Goal: Task Accomplishment & Management: Use online tool/utility

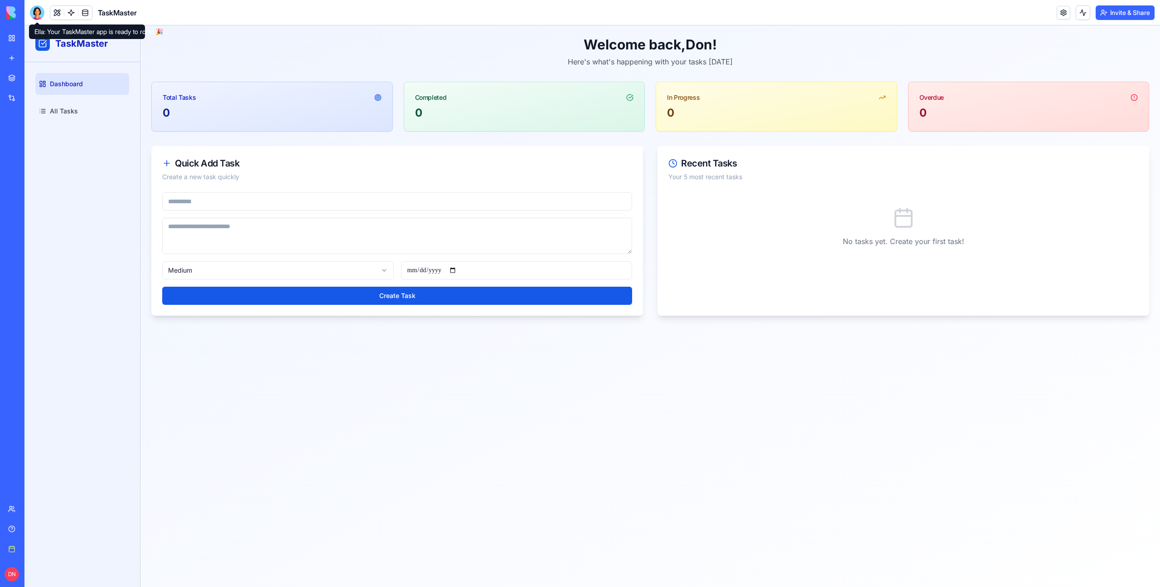
click at [40, 17] on div at bounding box center [37, 12] width 15 height 15
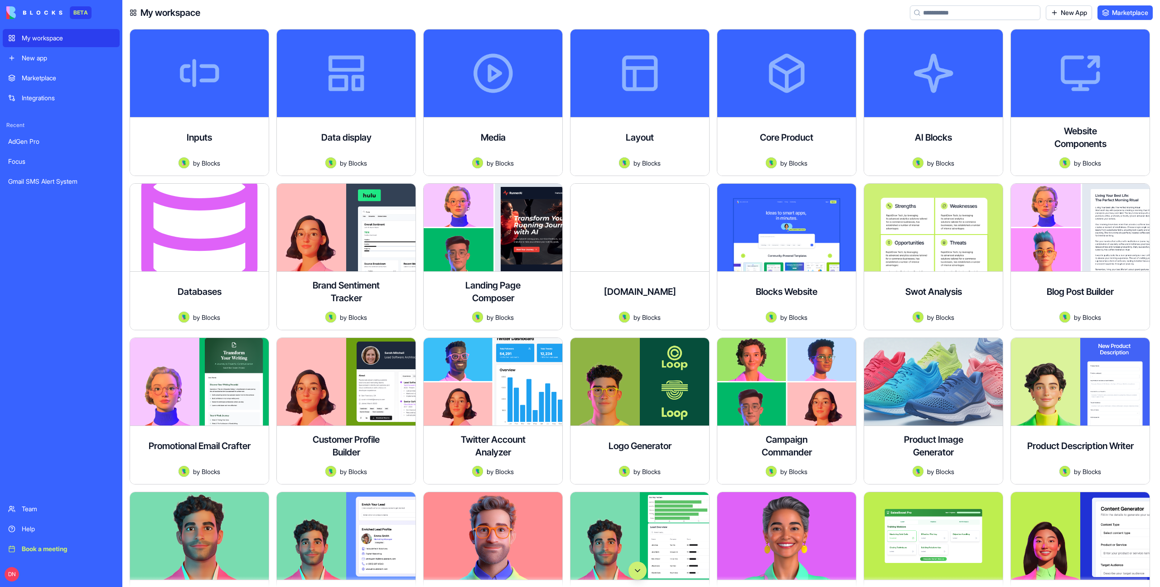
click at [638, 570] on button "Scroll to bottom" at bounding box center [638, 570] width 18 height 18
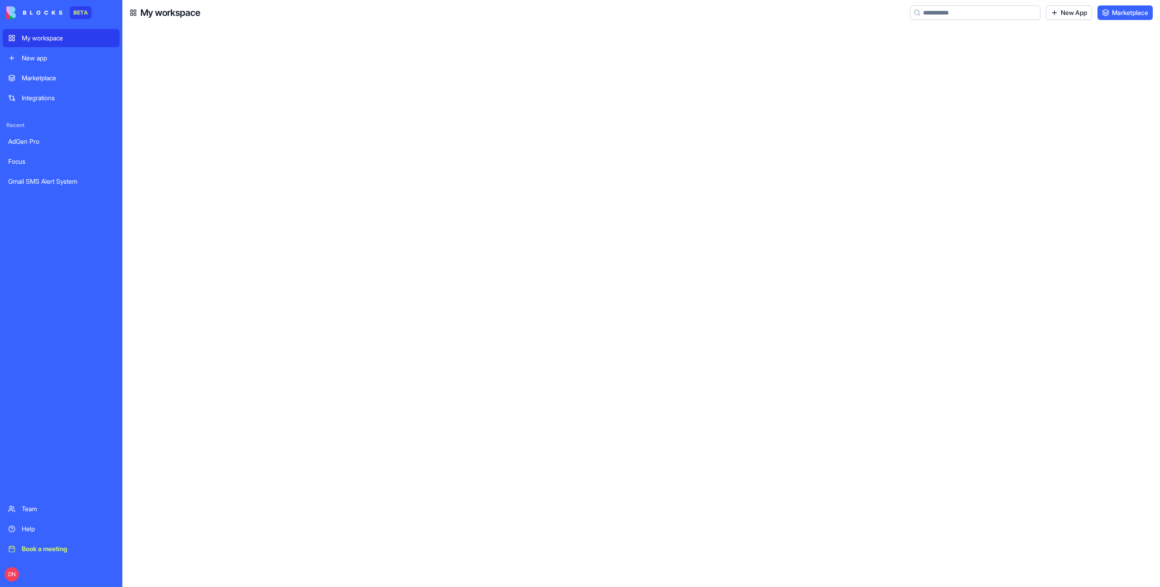
scroll to position [36893, 0]
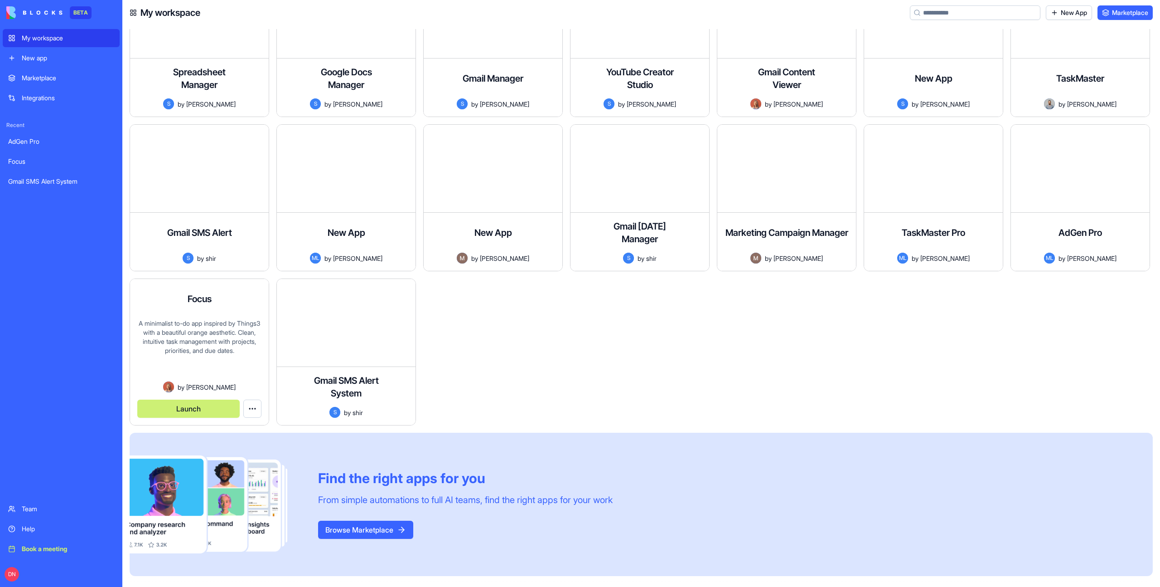
click at [208, 411] on button "Launch" at bounding box center [188, 408] width 102 height 18
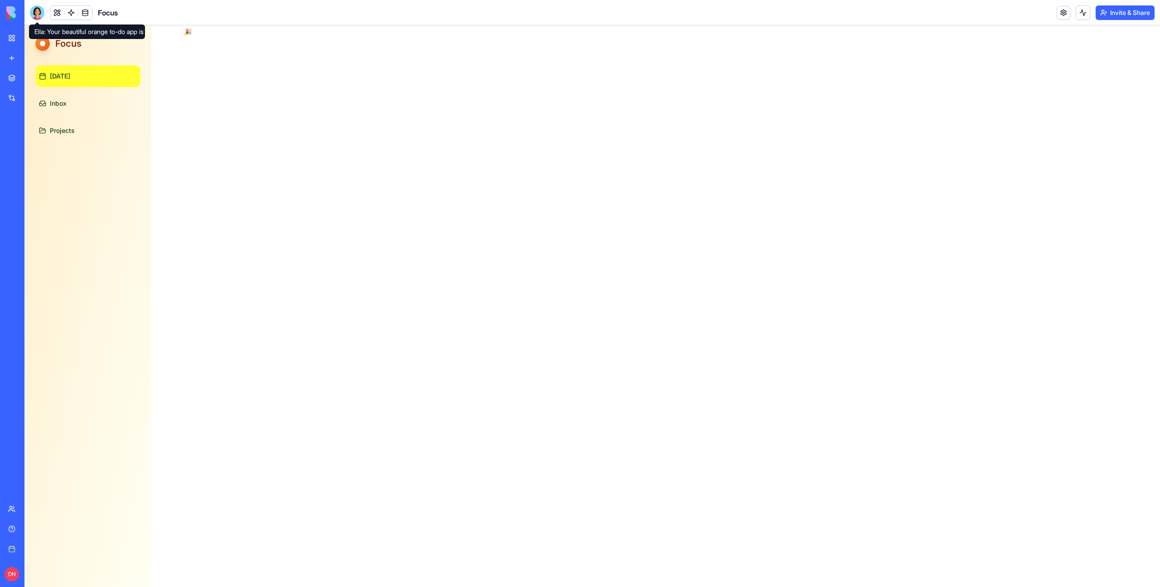
click at [36, 14] on div at bounding box center [37, 12] width 15 height 15
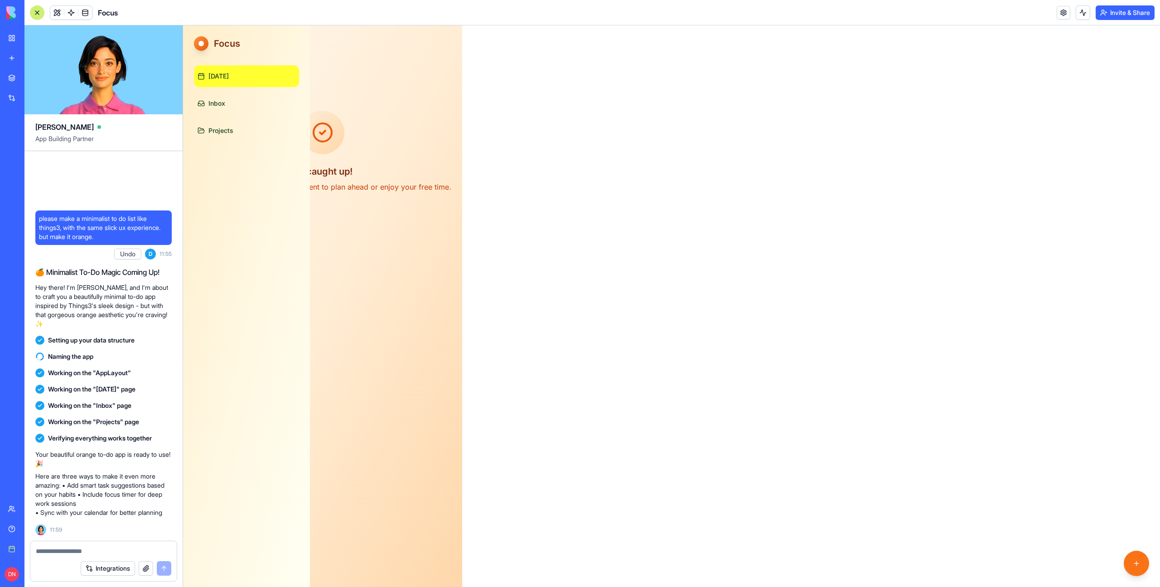
click at [36, 14] on div at bounding box center [37, 12] width 15 height 15
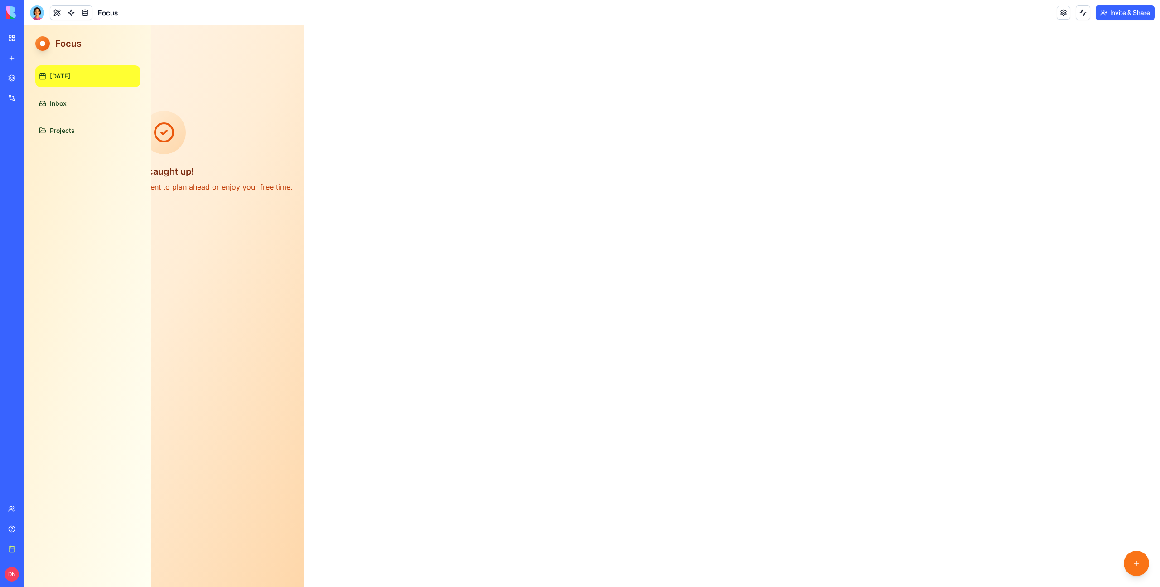
click at [36, 14] on div at bounding box center [37, 12] width 15 height 15
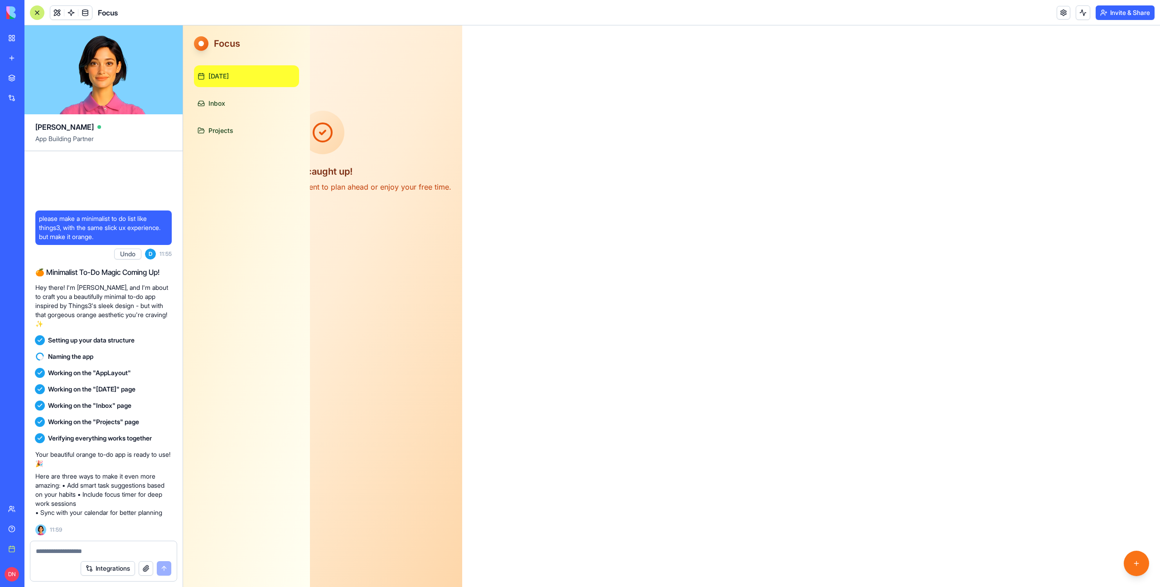
click at [36, 14] on div at bounding box center [37, 12] width 15 height 15
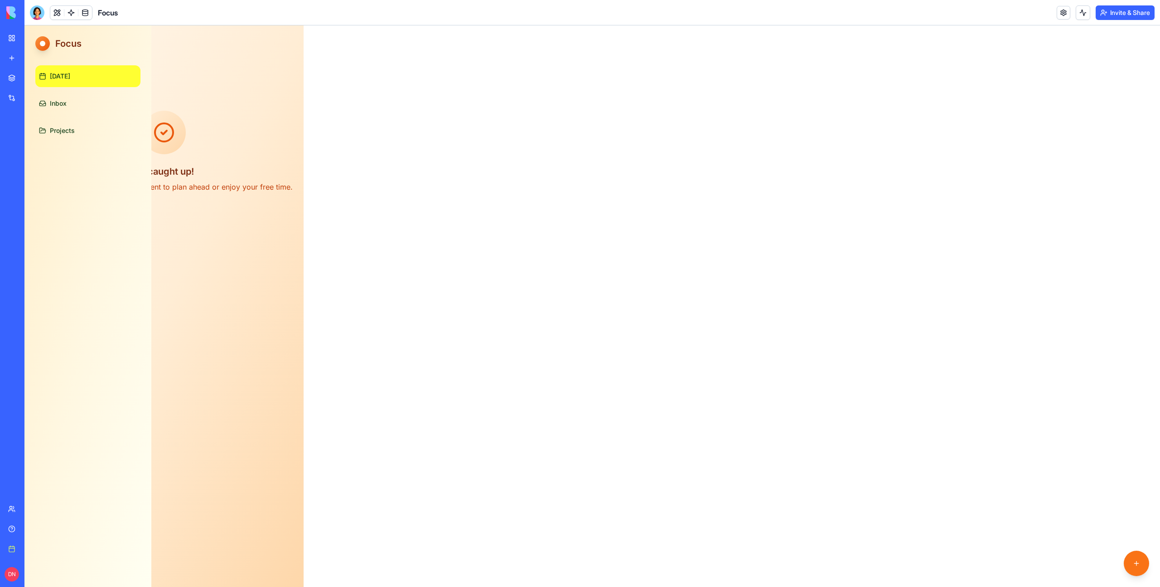
click at [36, 14] on div at bounding box center [37, 12] width 15 height 15
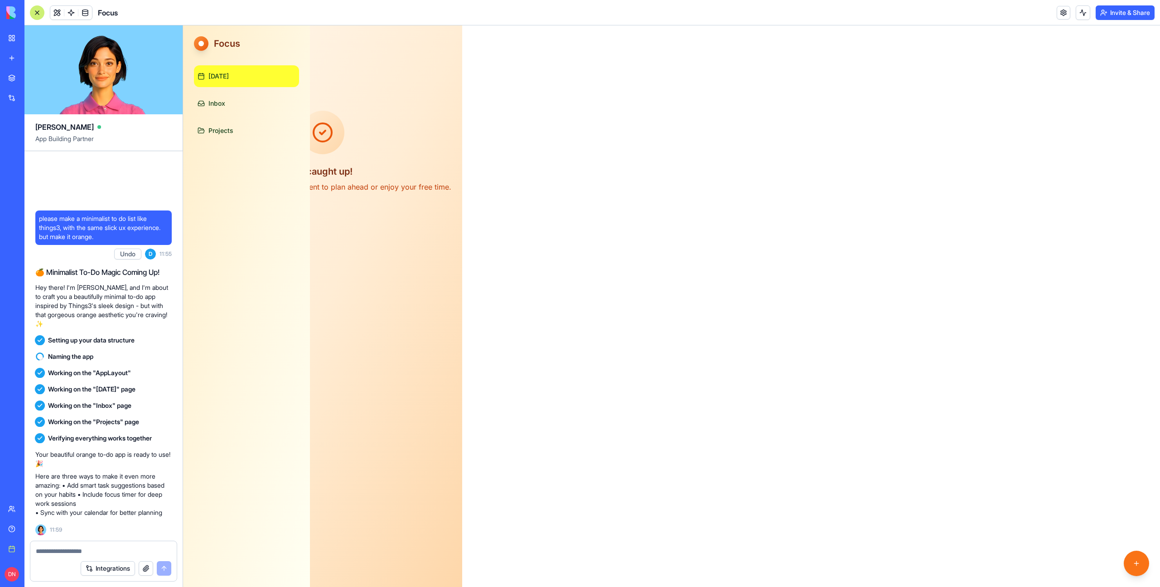
click at [36, 14] on div at bounding box center [37, 12] width 15 height 15
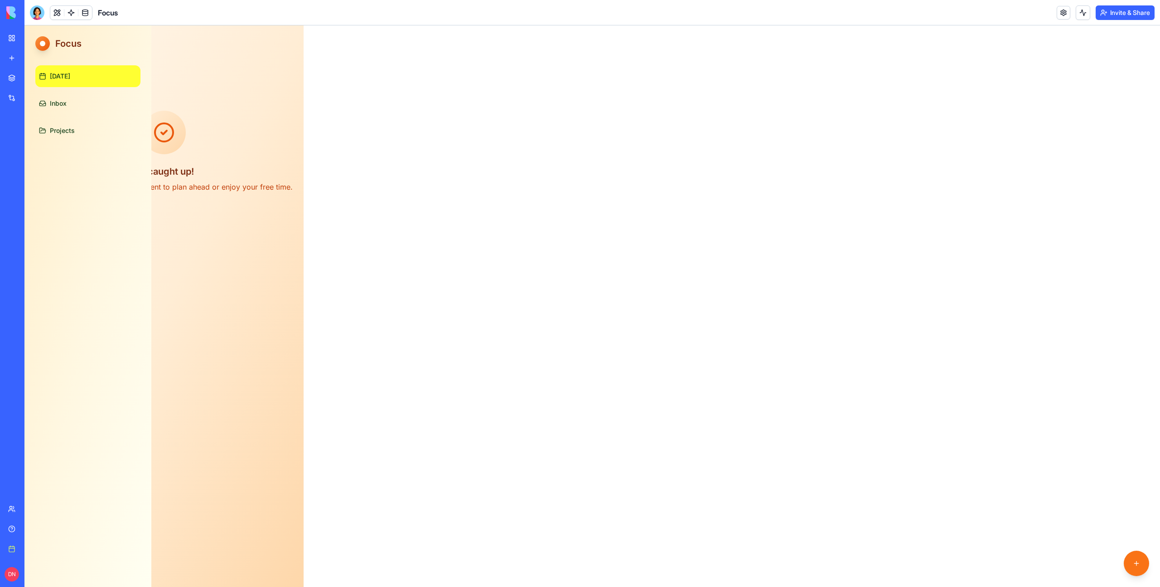
click at [36, 14] on div at bounding box center [37, 12] width 15 height 15
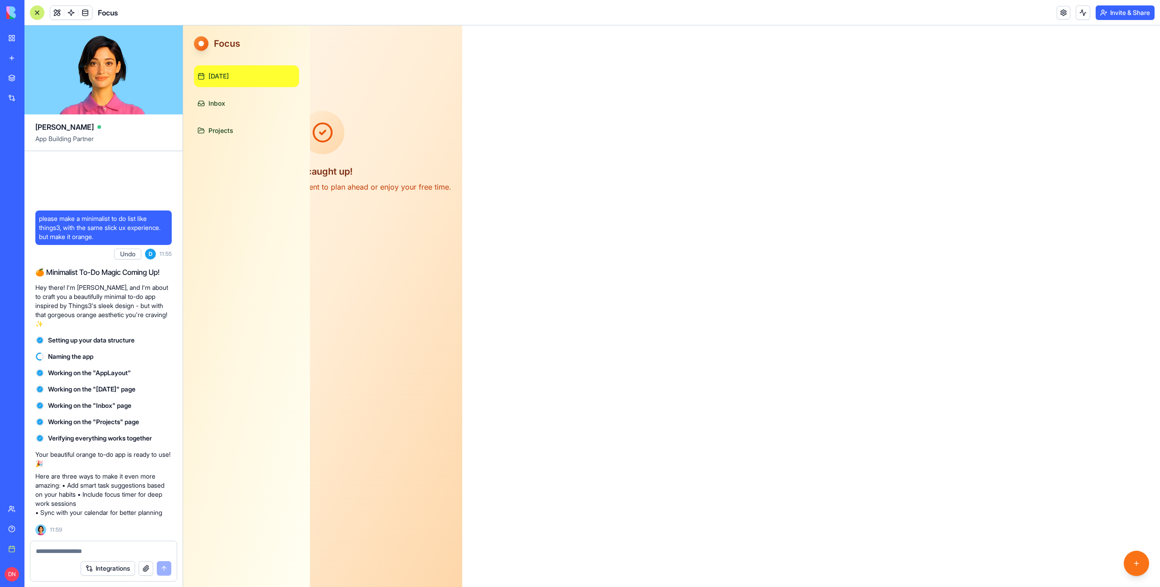
click at [36, 14] on div at bounding box center [37, 12] width 15 height 15
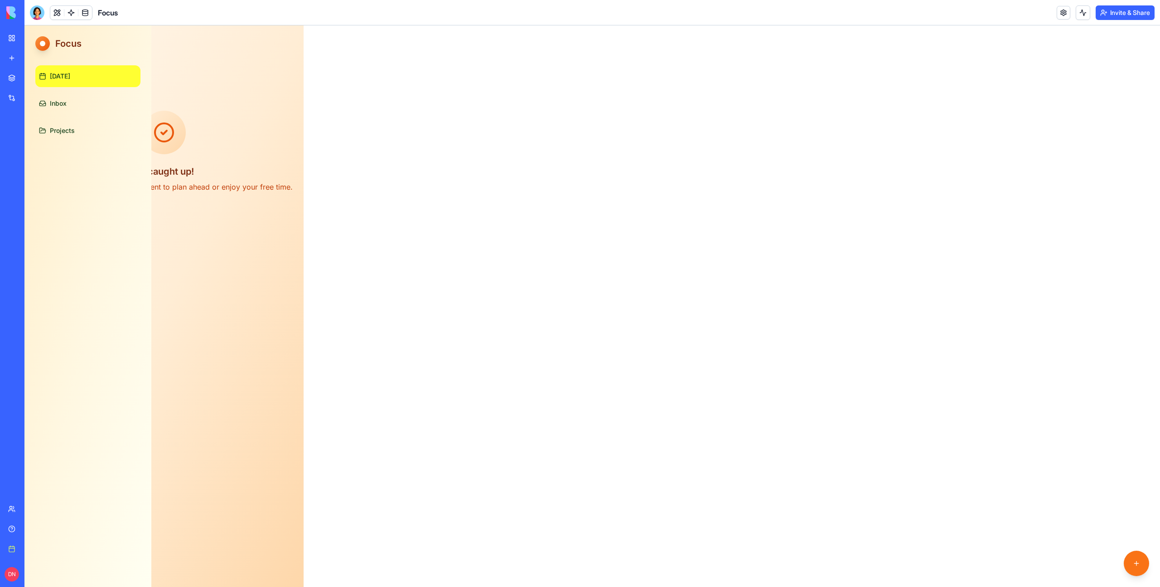
click at [36, 14] on div at bounding box center [37, 12] width 15 height 15
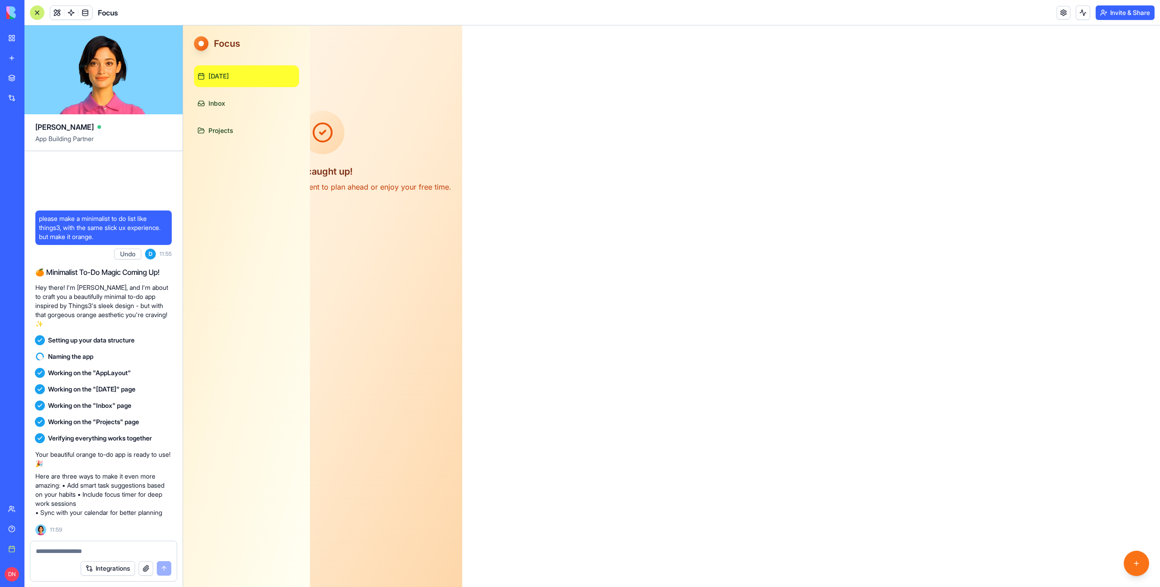
click at [36, 14] on div at bounding box center [37, 12] width 15 height 15
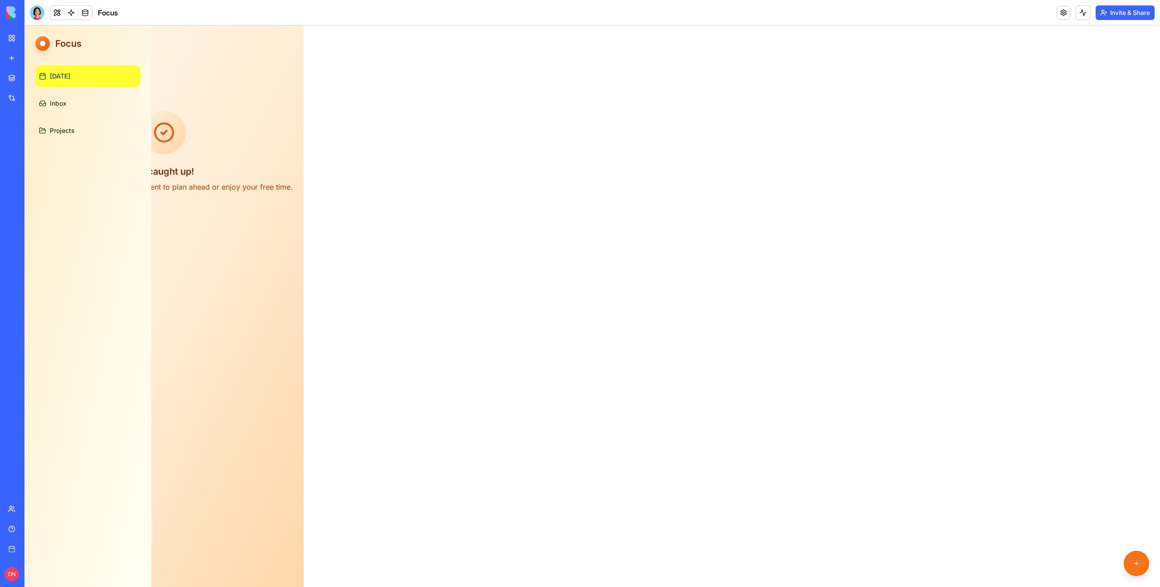
click at [36, 14] on div at bounding box center [37, 12] width 15 height 15
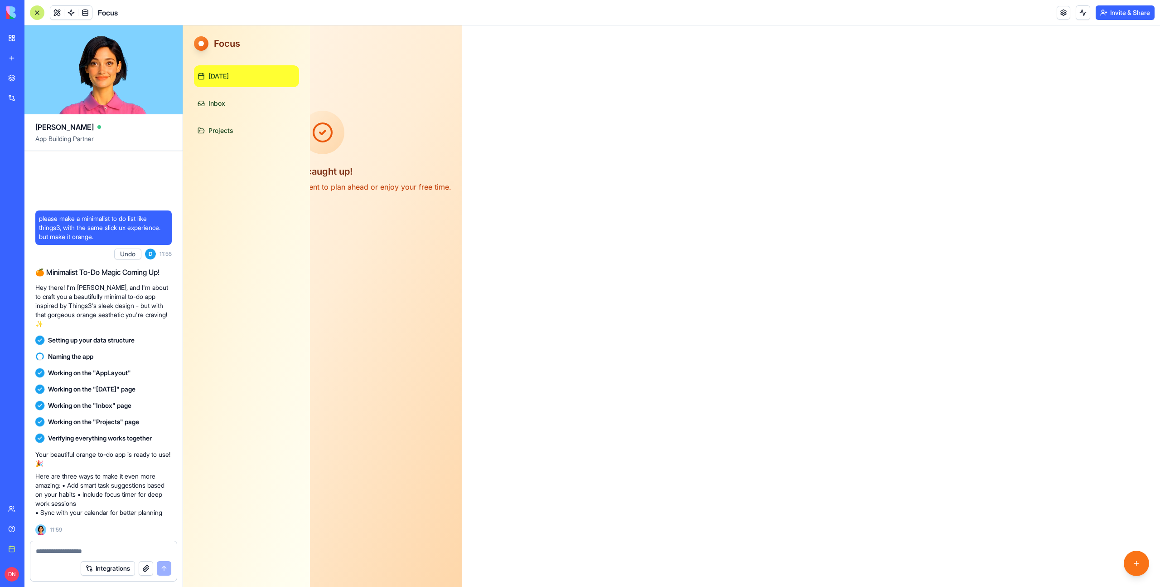
click at [36, 14] on div at bounding box center [37, 12] width 15 height 15
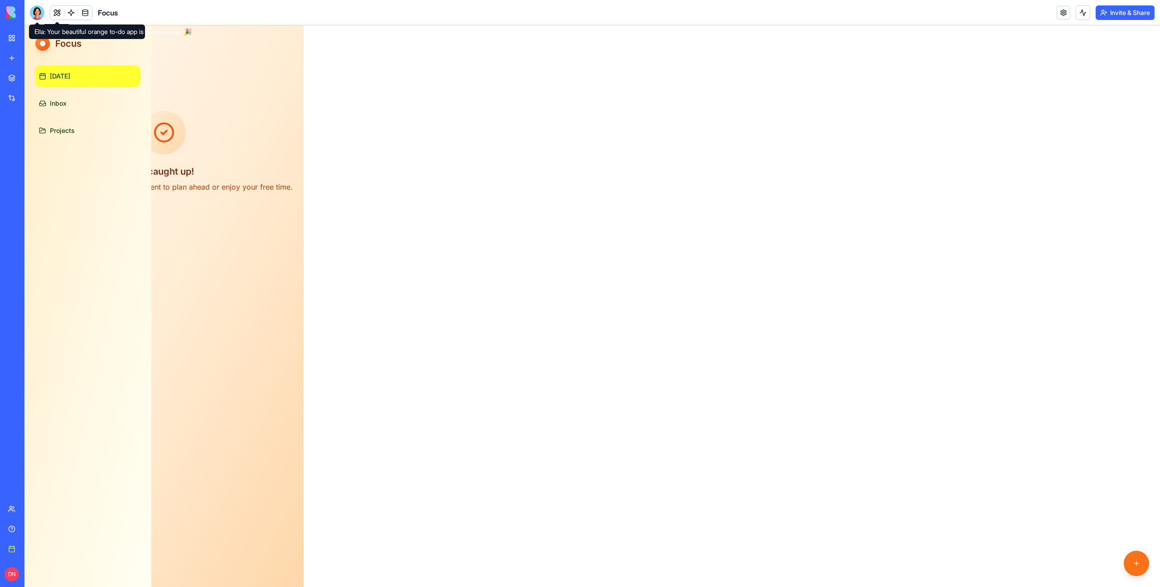
click at [37, 4] on header "Focus Invite & Share" at bounding box center [592, 12] width 1136 height 25
click at [35, 10] on div at bounding box center [37, 12] width 15 height 15
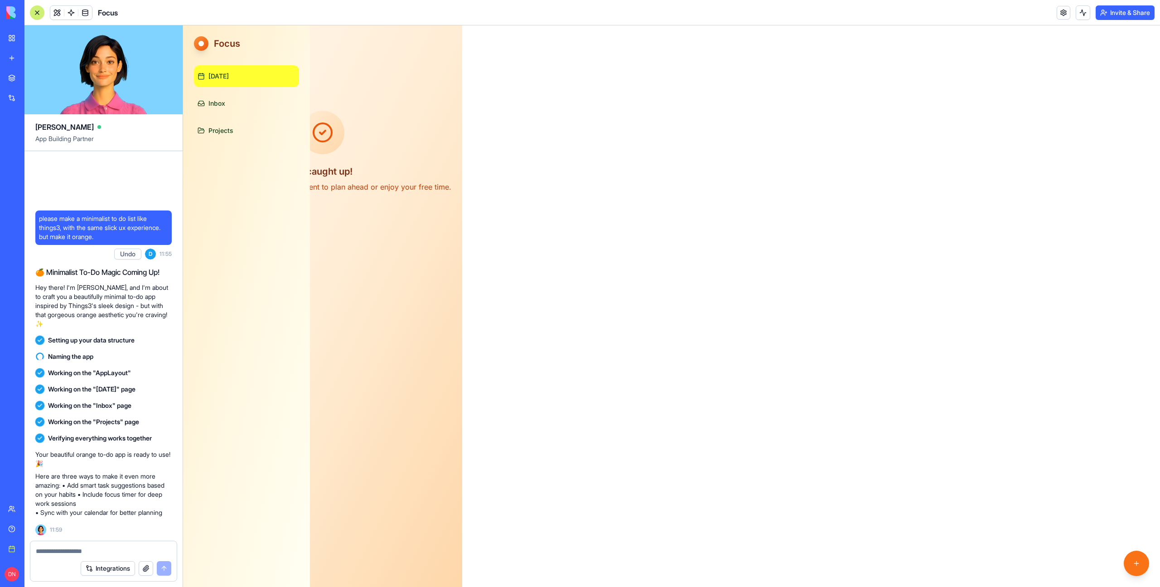
click at [35, 10] on div at bounding box center [37, 12] width 15 height 15
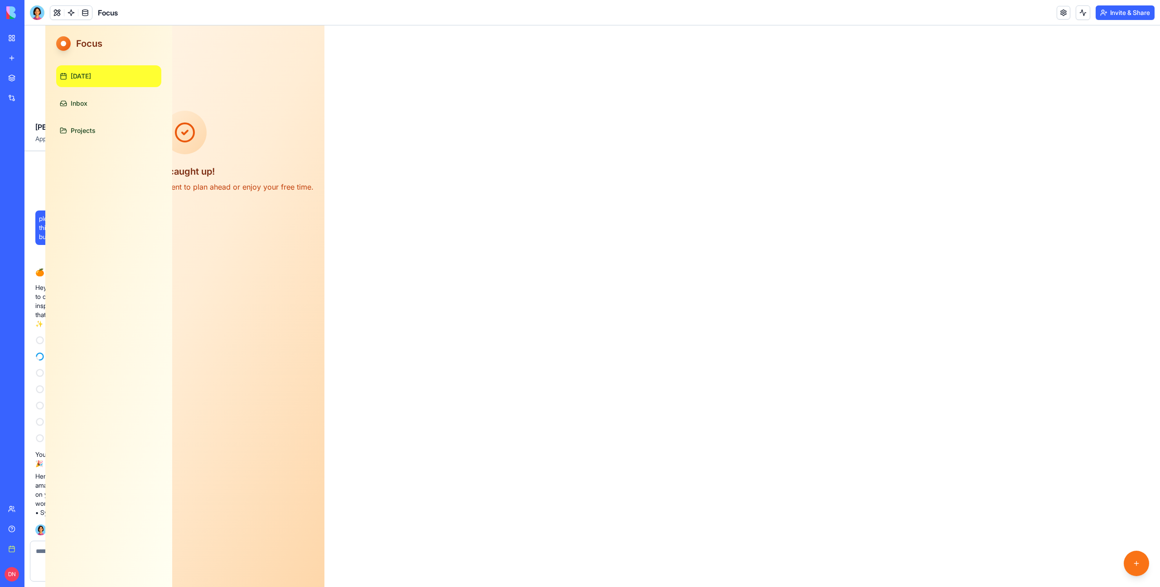
click at [35, 10] on div at bounding box center [37, 12] width 15 height 15
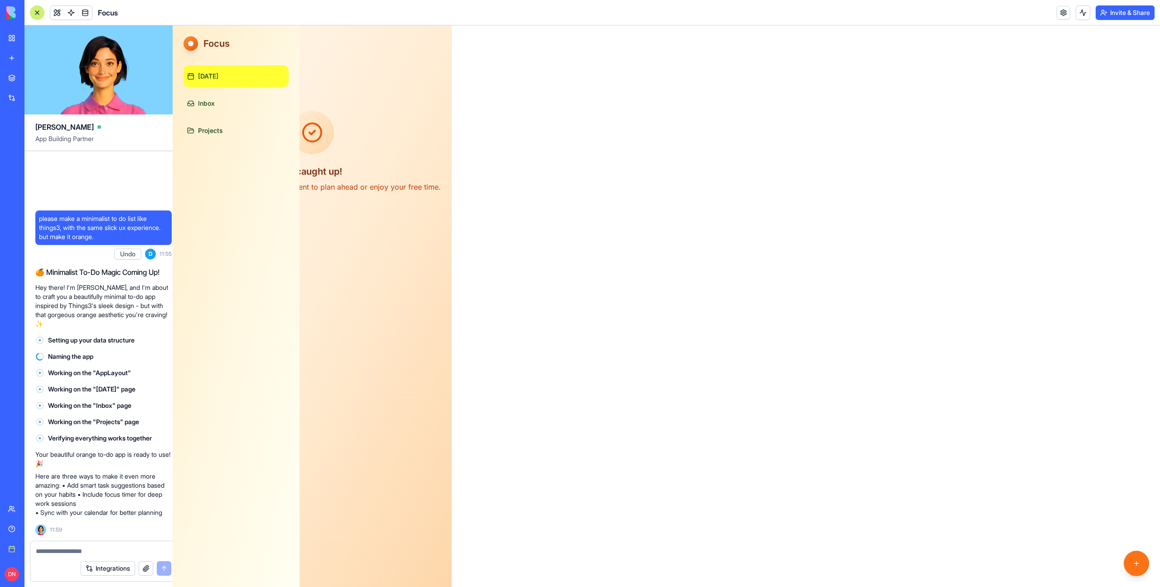
click at [35, 10] on div at bounding box center [37, 12] width 15 height 15
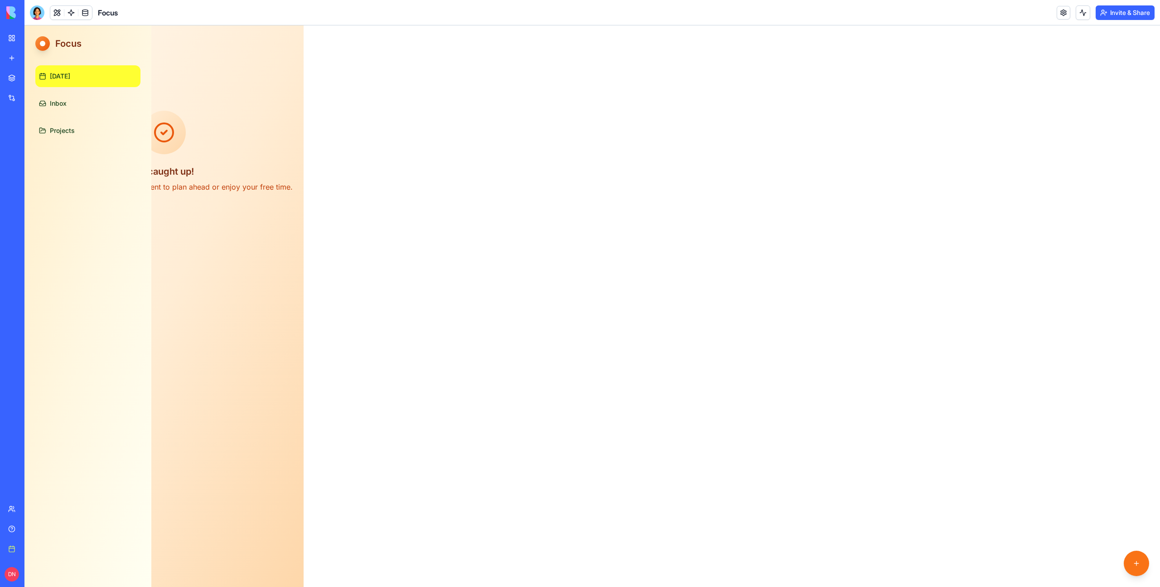
click at [35, 10] on div at bounding box center [37, 12] width 15 height 15
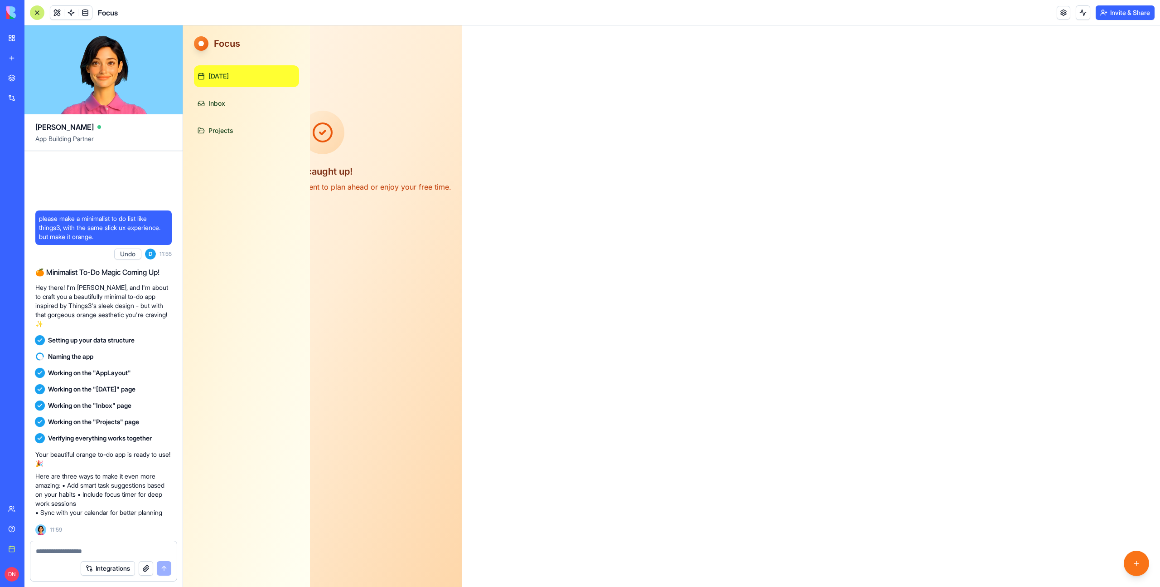
click at [35, 10] on div at bounding box center [37, 12] width 15 height 15
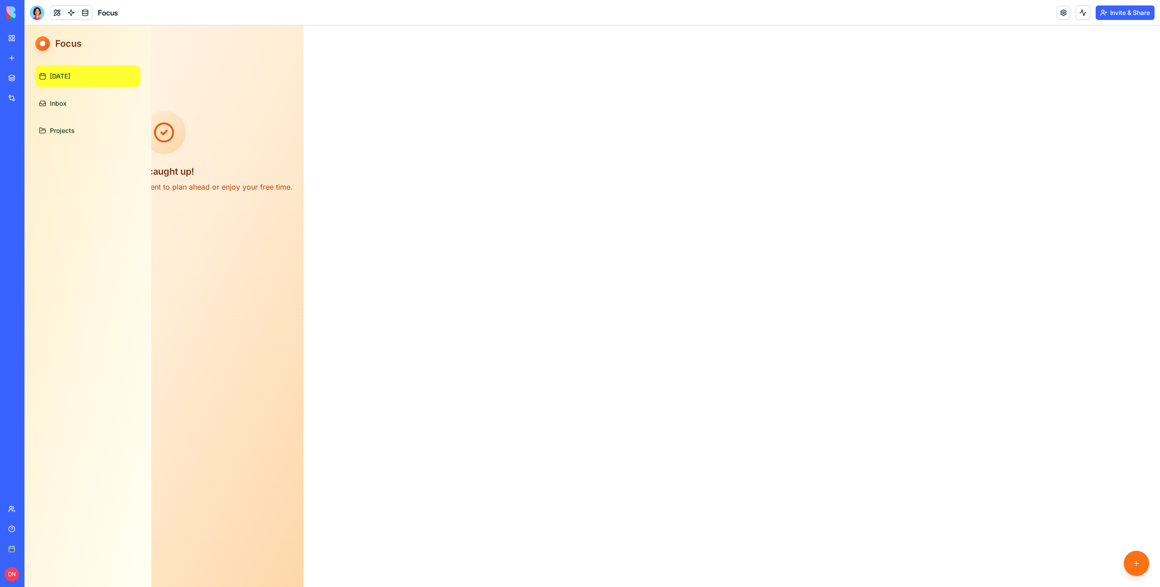
click at [35, 10] on div at bounding box center [37, 12] width 15 height 15
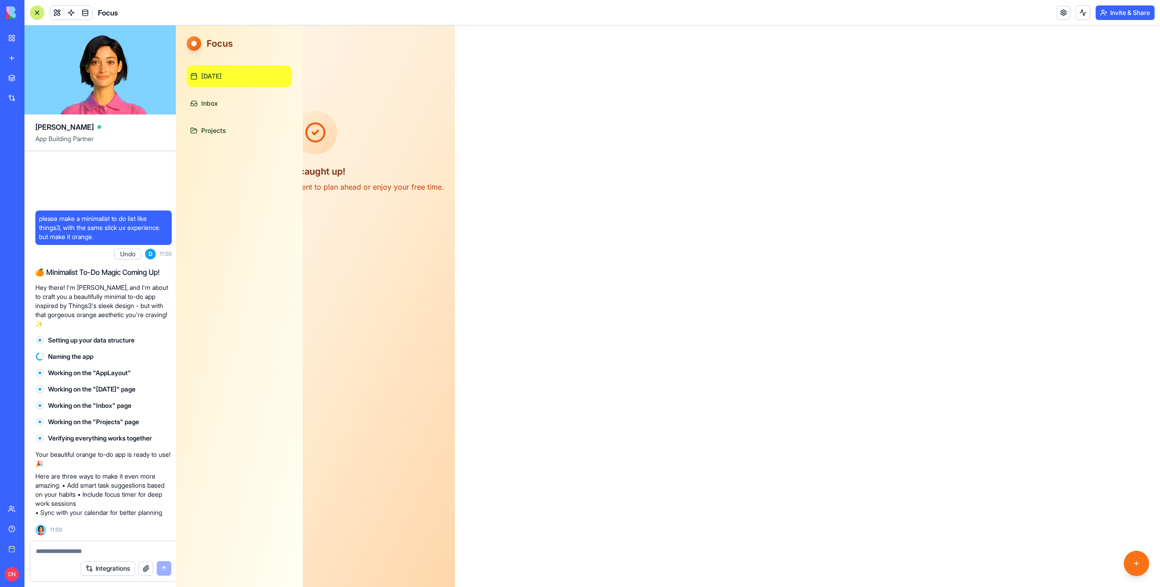
click at [35, 10] on div at bounding box center [37, 12] width 15 height 15
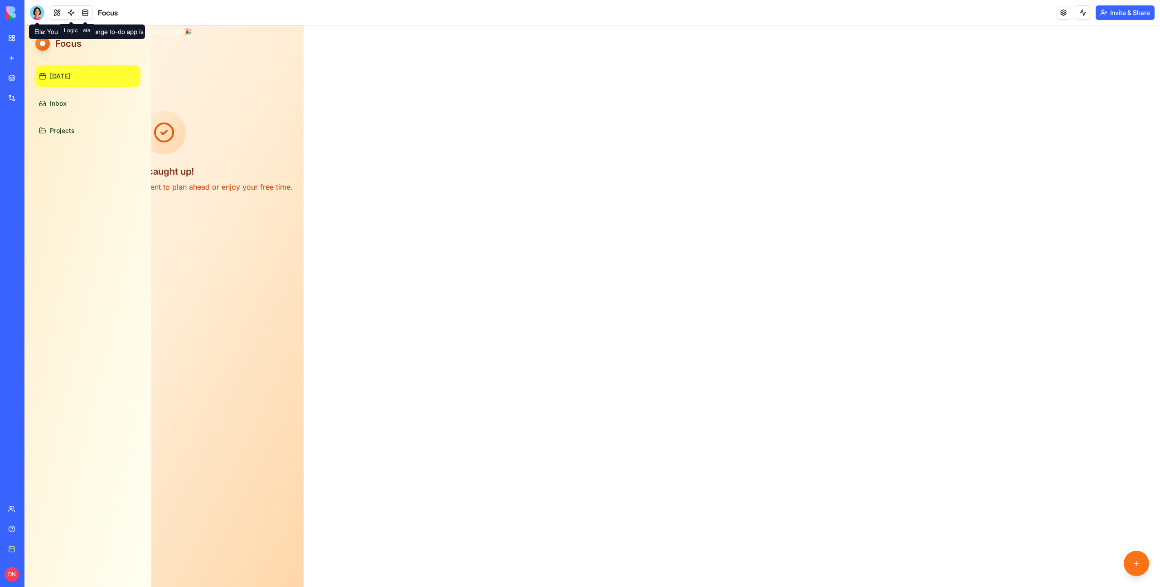
click at [72, 11] on link at bounding box center [71, 13] width 14 height 14
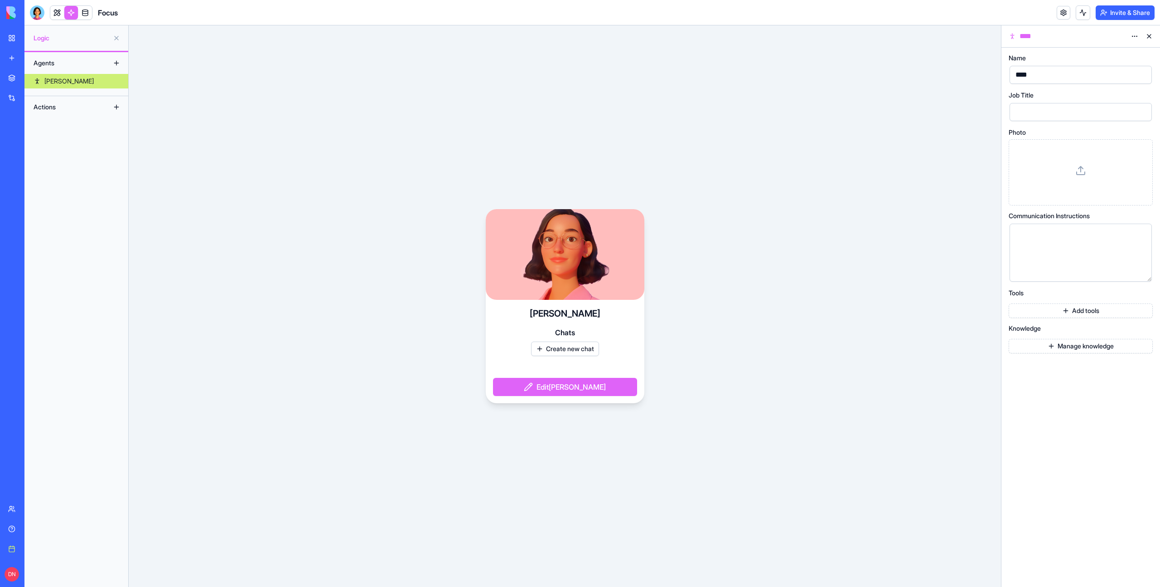
click at [39, 63] on link "New app" at bounding box center [21, 58] width 36 height 18
click at [58, 14] on link at bounding box center [57, 13] width 14 height 14
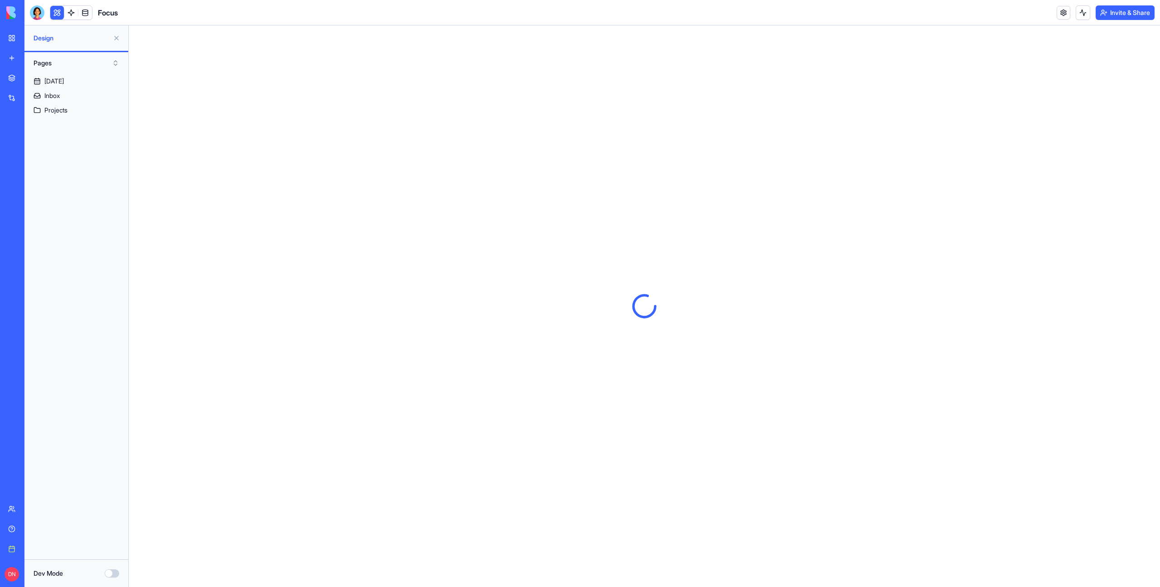
click at [113, 40] on button at bounding box center [116, 38] width 15 height 15
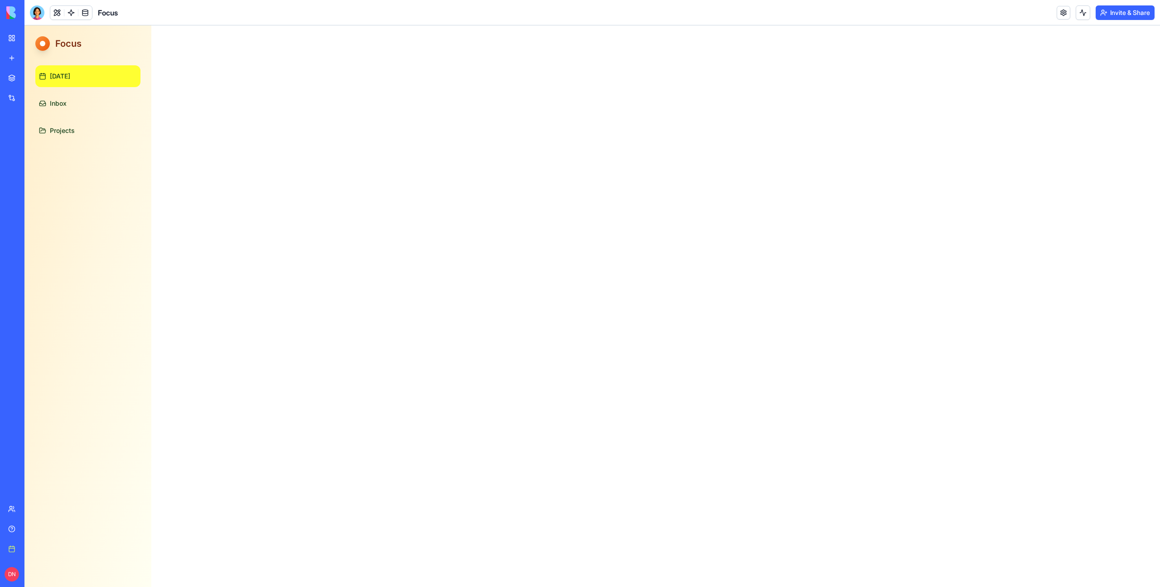
click at [53, 9] on button at bounding box center [57, 13] width 14 height 14
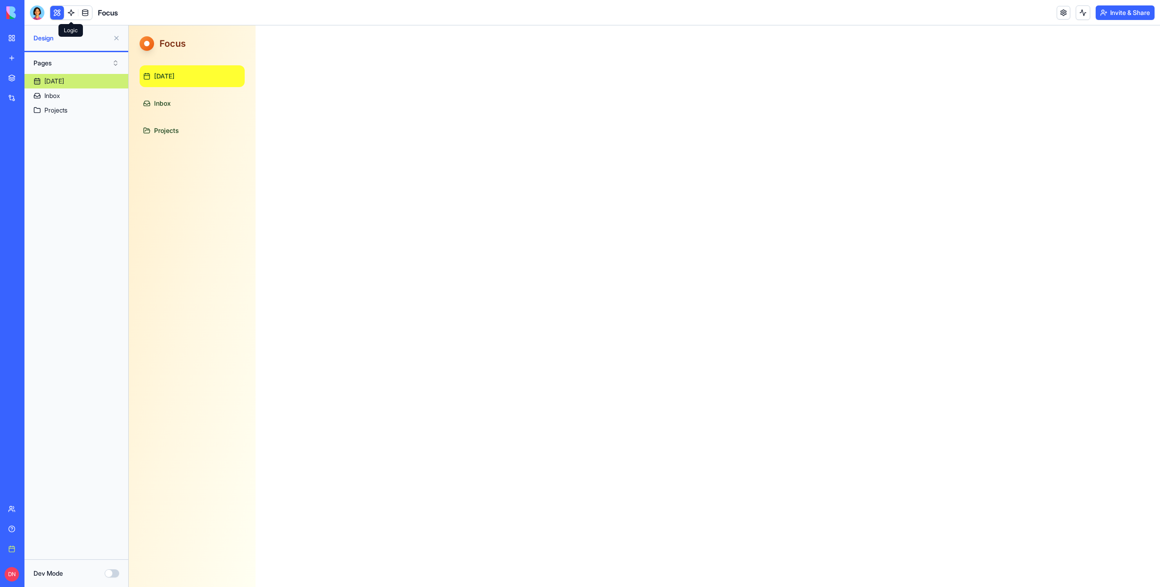
click at [72, 15] on link at bounding box center [71, 13] width 14 height 14
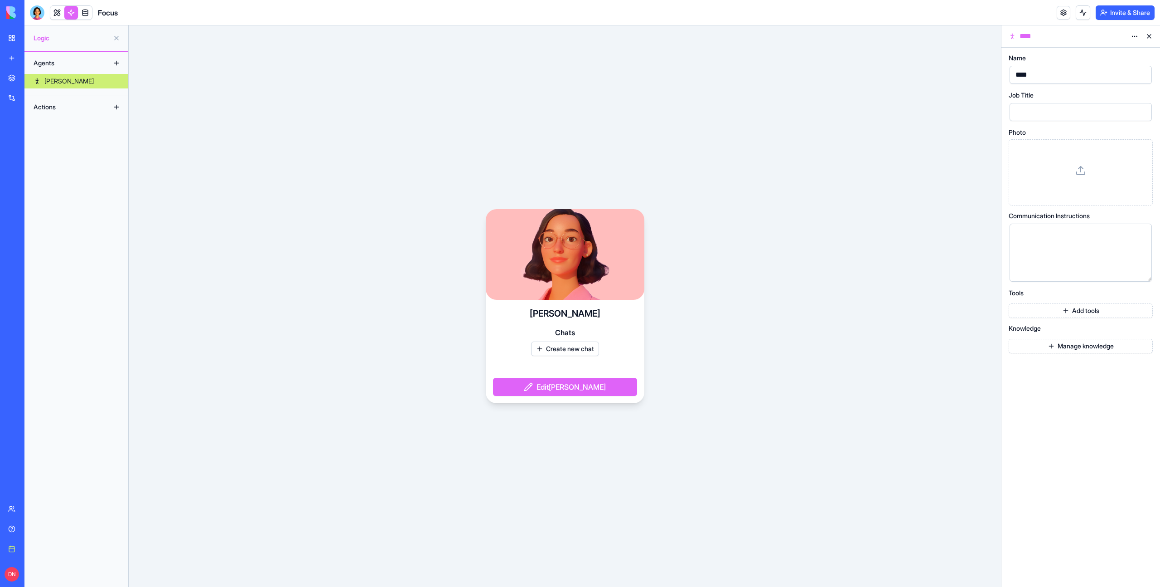
click at [114, 40] on button at bounding box center [116, 38] width 15 height 15
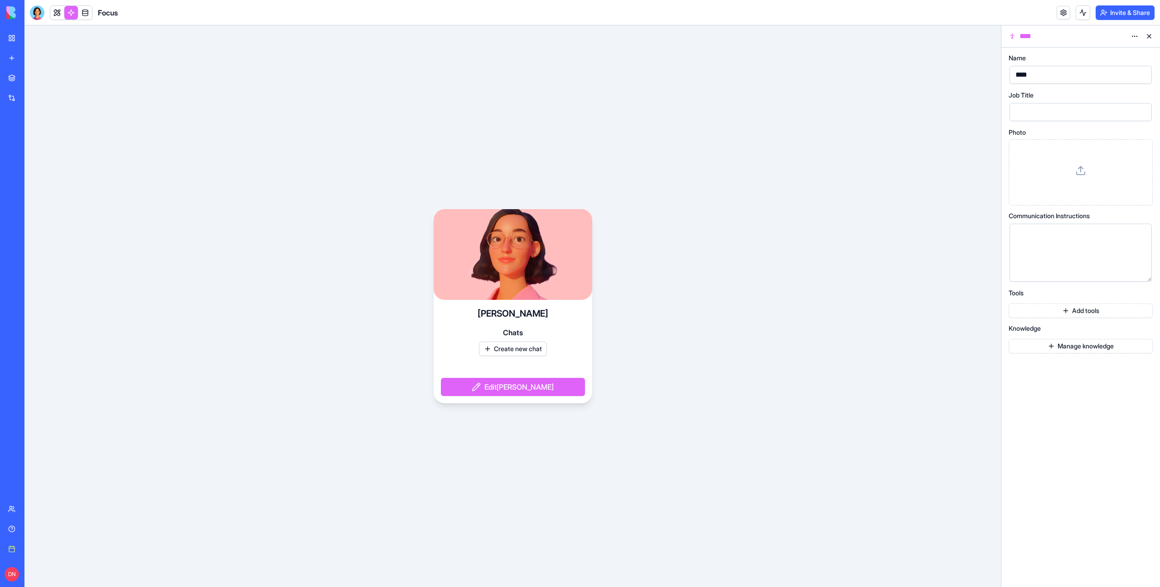
click at [73, 15] on link at bounding box center [71, 13] width 14 height 14
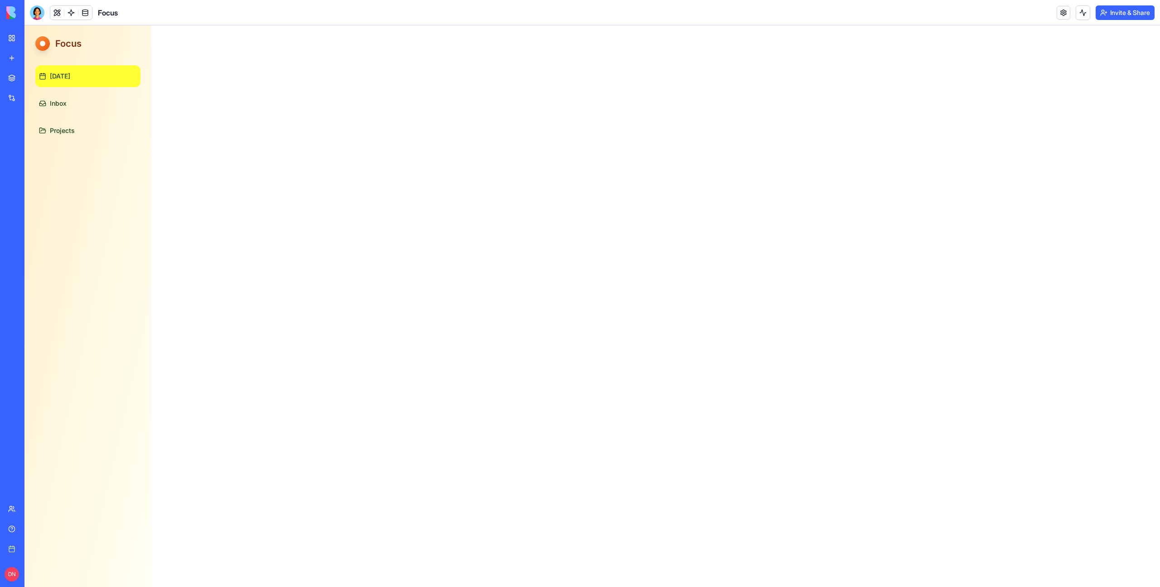
click at [73, 15] on link at bounding box center [71, 13] width 14 height 14
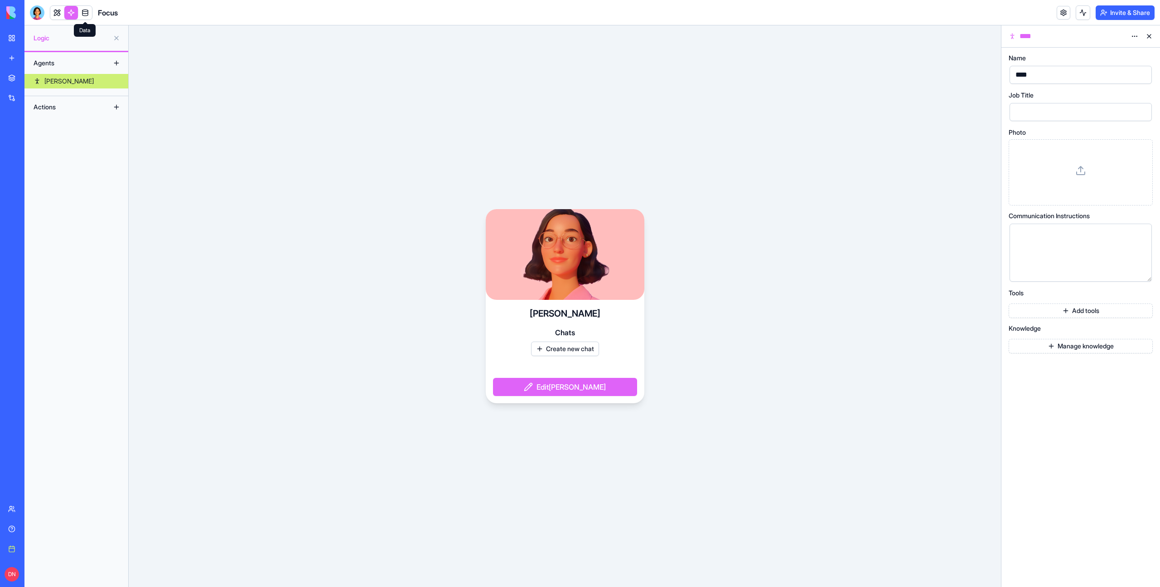
click at [89, 14] on link at bounding box center [85, 13] width 14 height 14
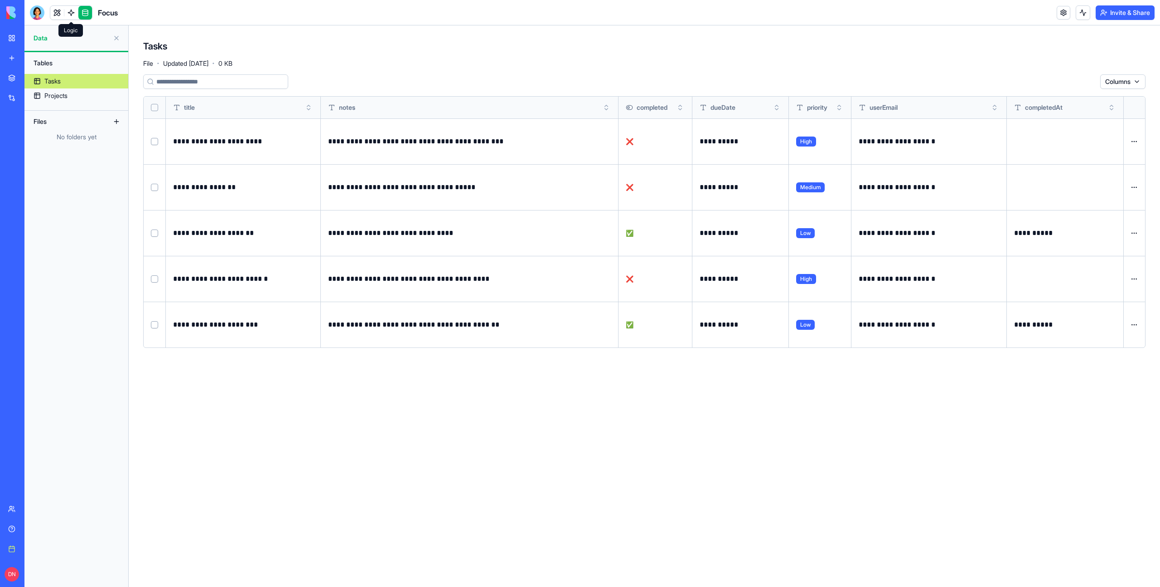
click at [70, 16] on link at bounding box center [71, 13] width 14 height 14
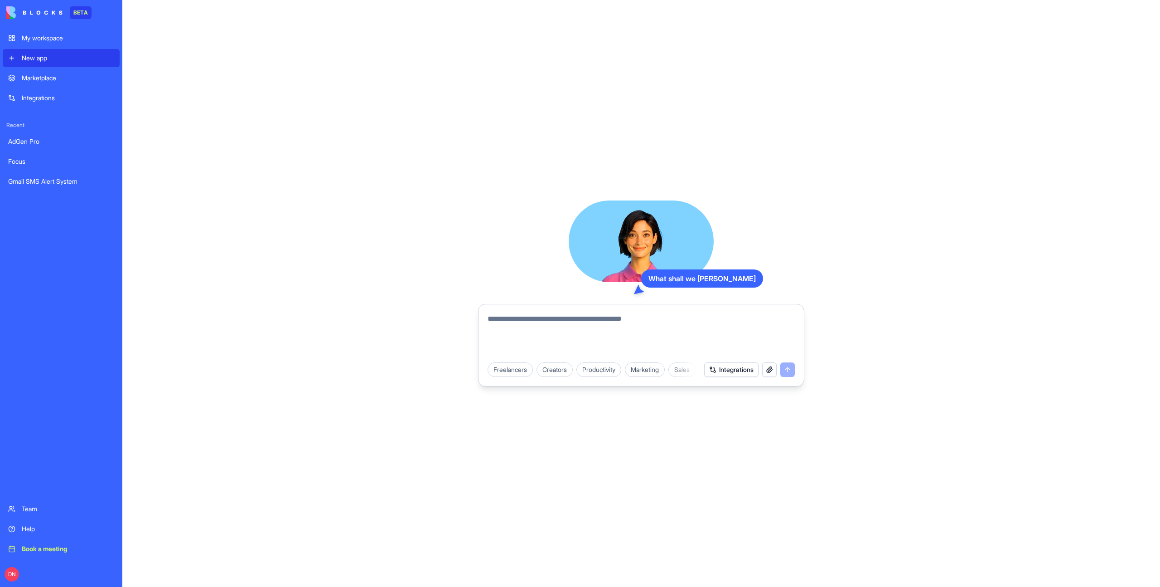
click at [573, 315] on textarea at bounding box center [641, 335] width 307 height 44
click at [689, 320] on textarea "**********" at bounding box center [641, 335] width 307 height 44
type textarea "**********"
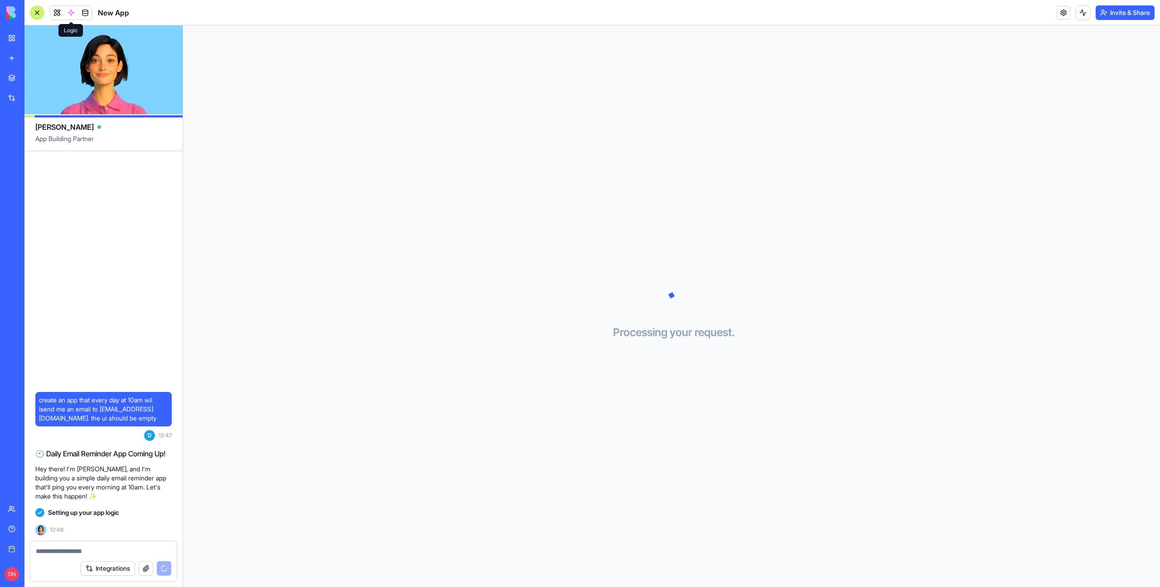
click at [71, 11] on span at bounding box center [70, 12] width 25 height 25
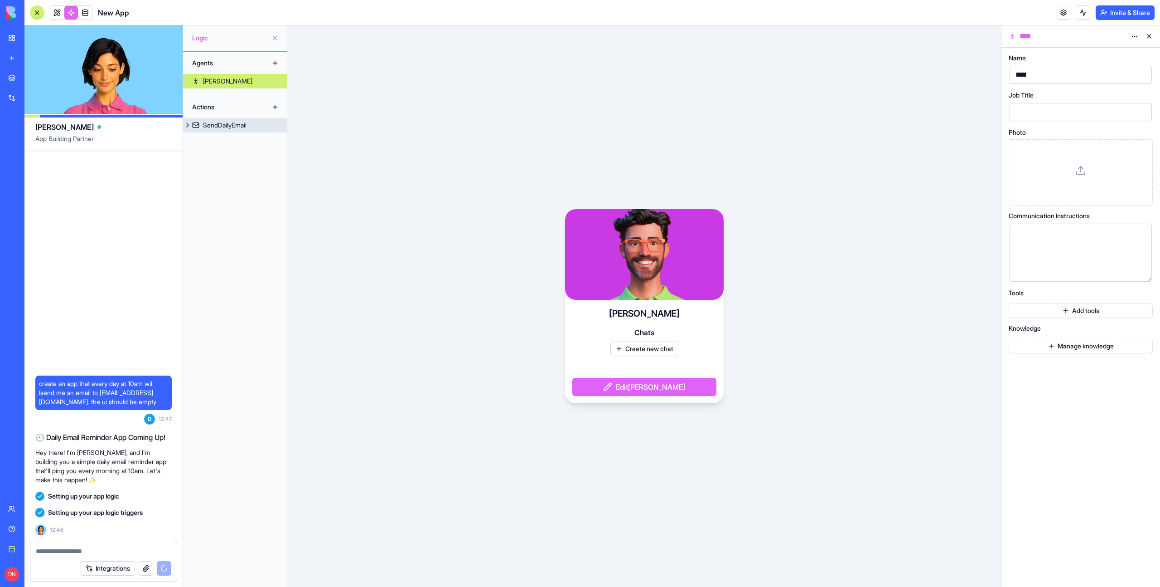
click at [234, 123] on div "SendDailyEmail" at bounding box center [225, 125] width 44 height 9
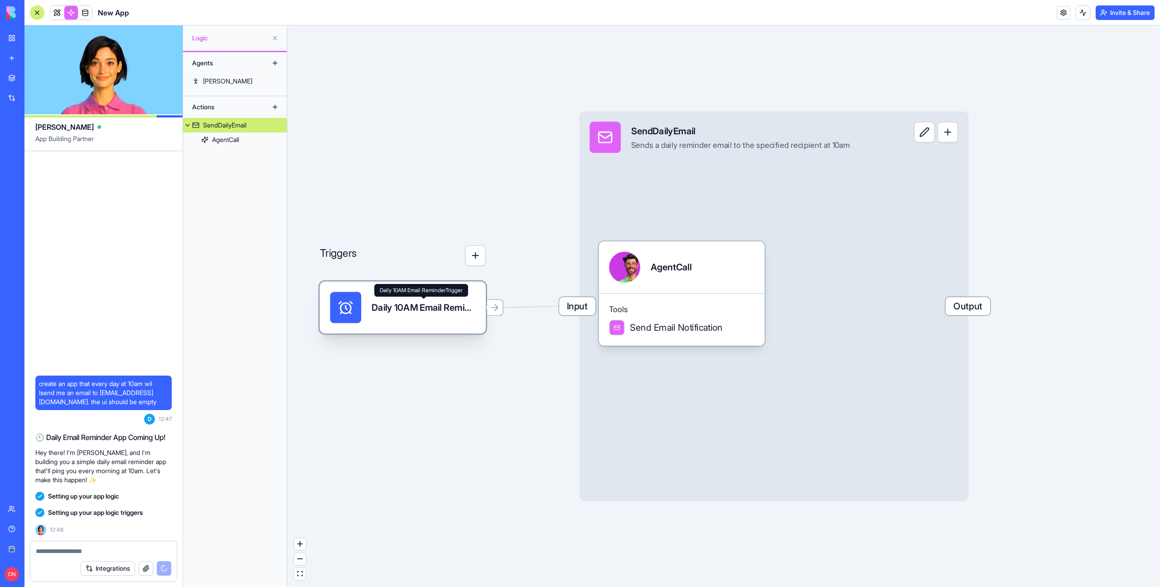
click at [418, 312] on div "Daily 10AM Email ReminderTrigger" at bounding box center [424, 307] width 104 height 13
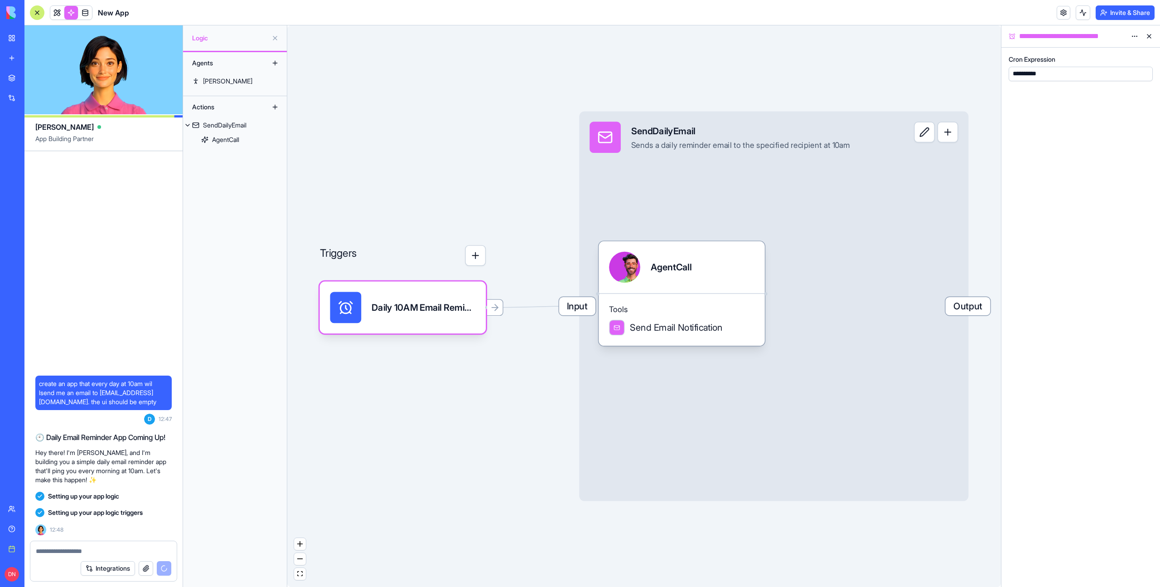
drag, startPoint x: 1008, startPoint y: 59, endPoint x: 1059, endPoint y: 59, distance: 51.2
click at [1059, 59] on div "**********" at bounding box center [1081, 317] width 159 height 539
drag, startPoint x: 1055, startPoint y: 59, endPoint x: 1020, endPoint y: 59, distance: 34.9
click at [1020, 59] on label "Cron Expression" at bounding box center [1032, 59] width 47 height 9
drag, startPoint x: 1020, startPoint y: 59, endPoint x: 1064, endPoint y: 59, distance: 43.5
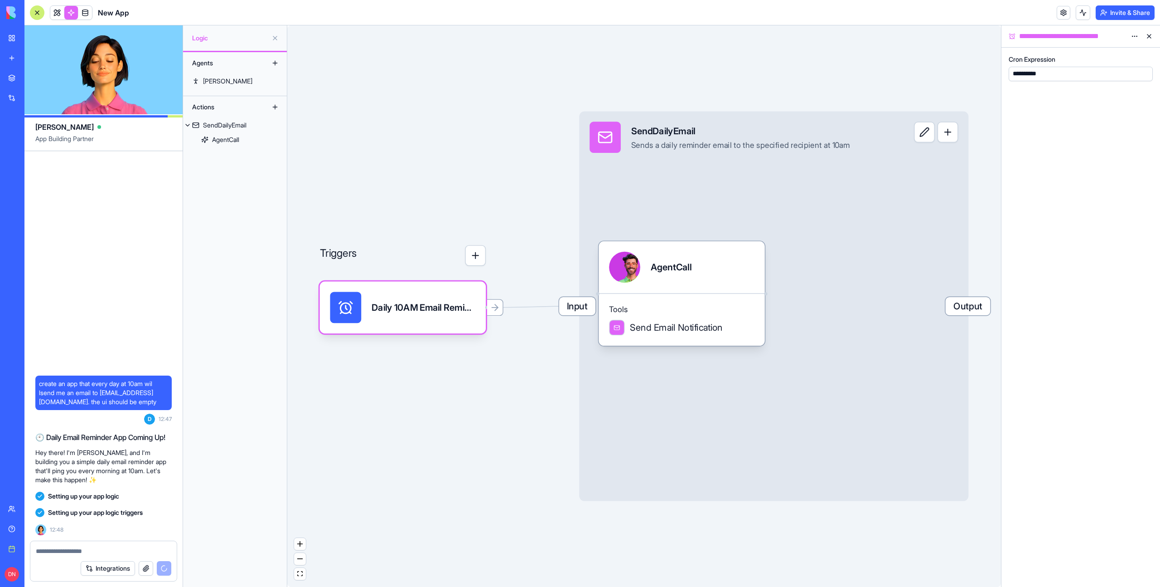
click at [1064, 59] on div "Cron Expression" at bounding box center [1081, 59] width 144 height 9
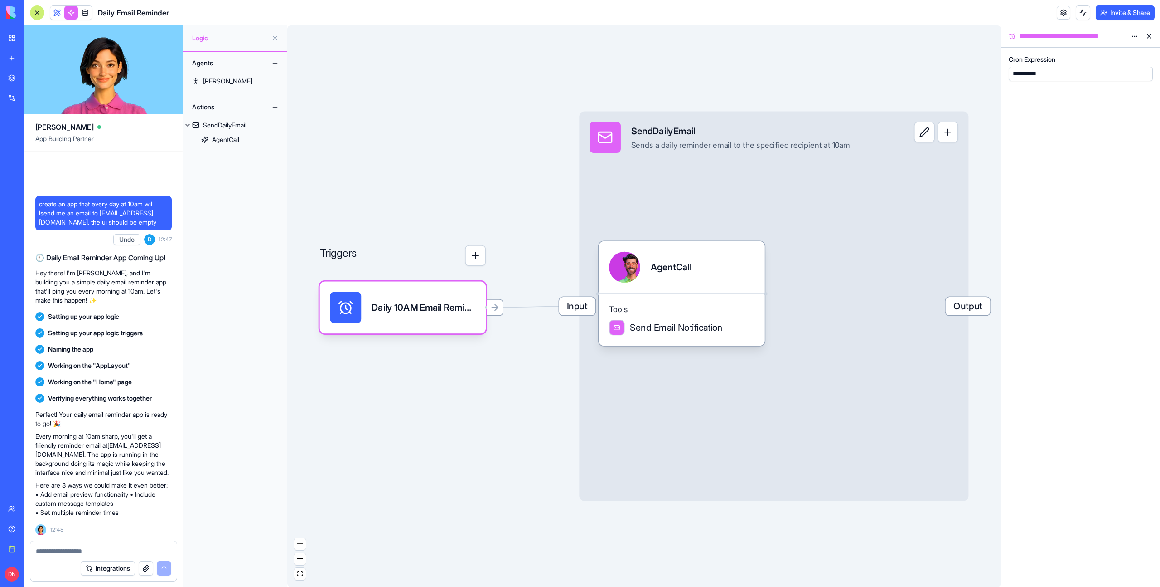
drag, startPoint x: 1010, startPoint y: 63, endPoint x: 1016, endPoint y: 73, distance: 11.6
click at [1016, 73] on div "**********" at bounding box center [1081, 68] width 144 height 26
click at [1016, 73] on div "**********" at bounding box center [1025, 73] width 31 height 9
click at [1081, 76] on div "**********" at bounding box center [1072, 74] width 124 height 10
drag, startPoint x: 1040, startPoint y: 76, endPoint x: 1018, endPoint y: 76, distance: 21.8
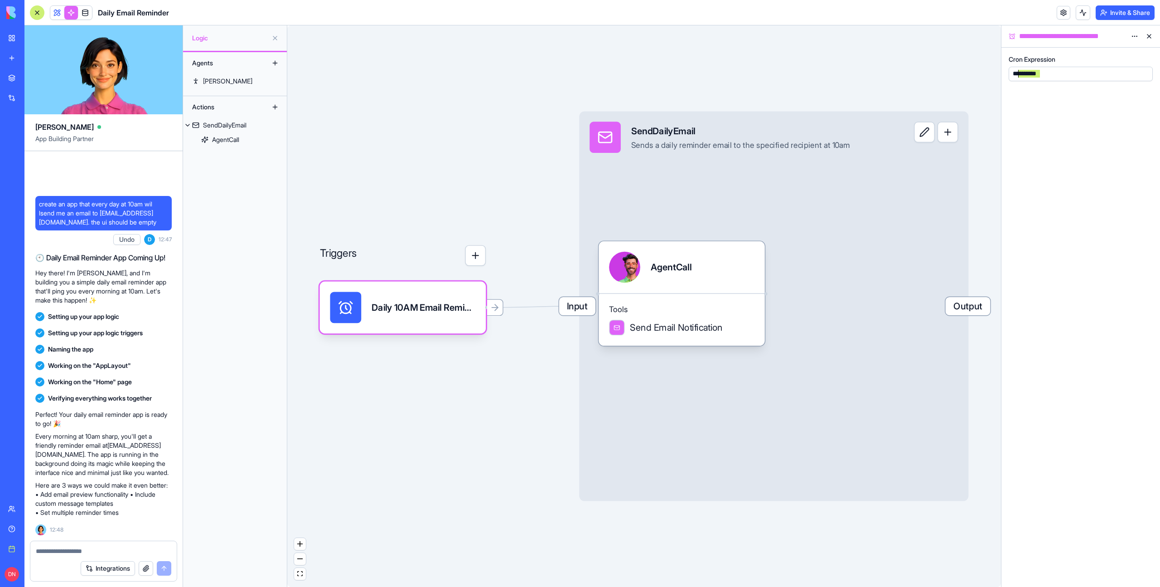
click at [1018, 76] on div "**********" at bounding box center [1025, 73] width 31 height 9
click at [1019, 76] on div "**********" at bounding box center [1025, 73] width 31 height 9
click at [271, 38] on button at bounding box center [275, 38] width 15 height 15
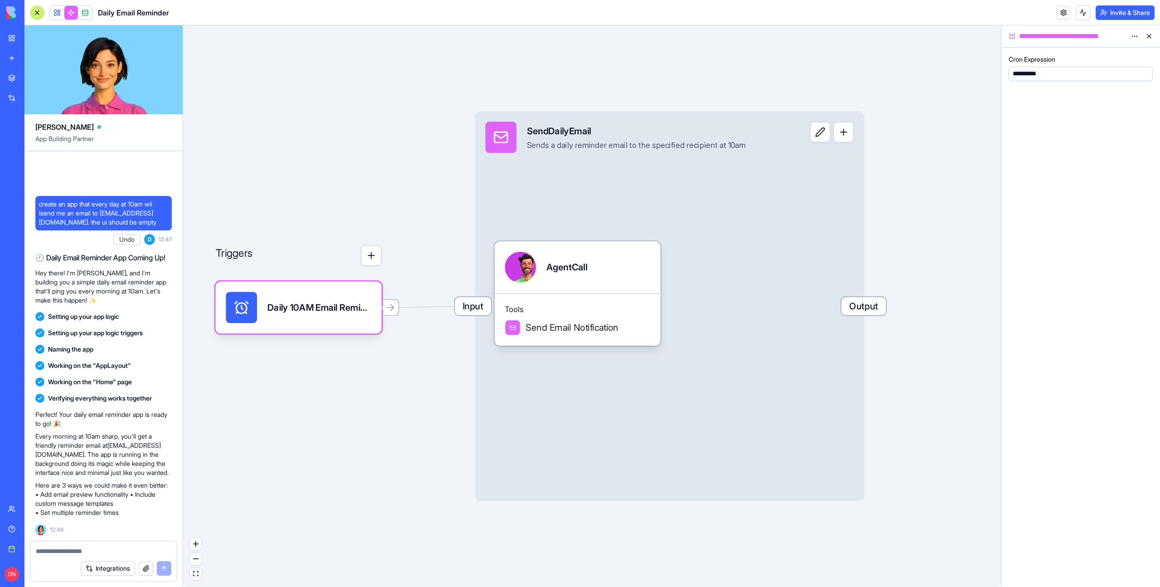
click at [68, 14] on link at bounding box center [71, 13] width 14 height 14
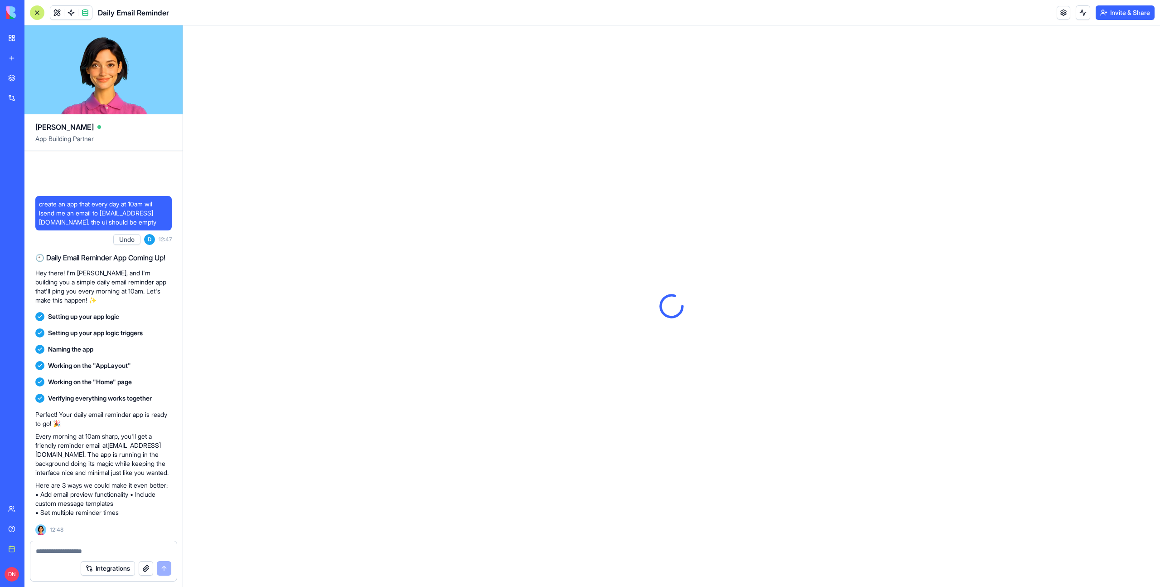
click at [68, 14] on link at bounding box center [71, 13] width 14 height 14
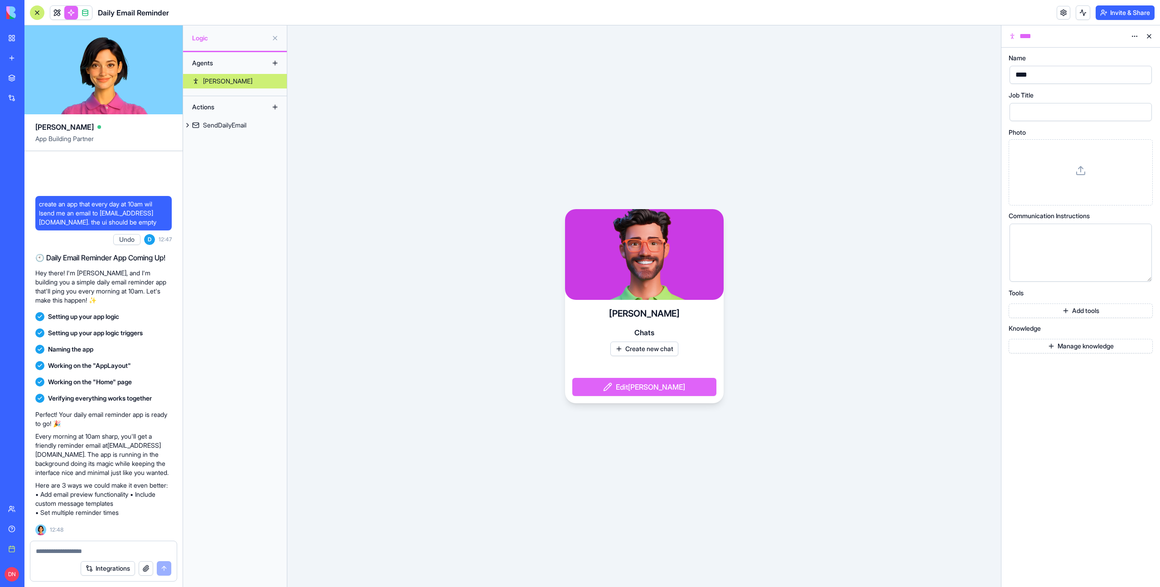
click at [280, 38] on button at bounding box center [275, 38] width 15 height 15
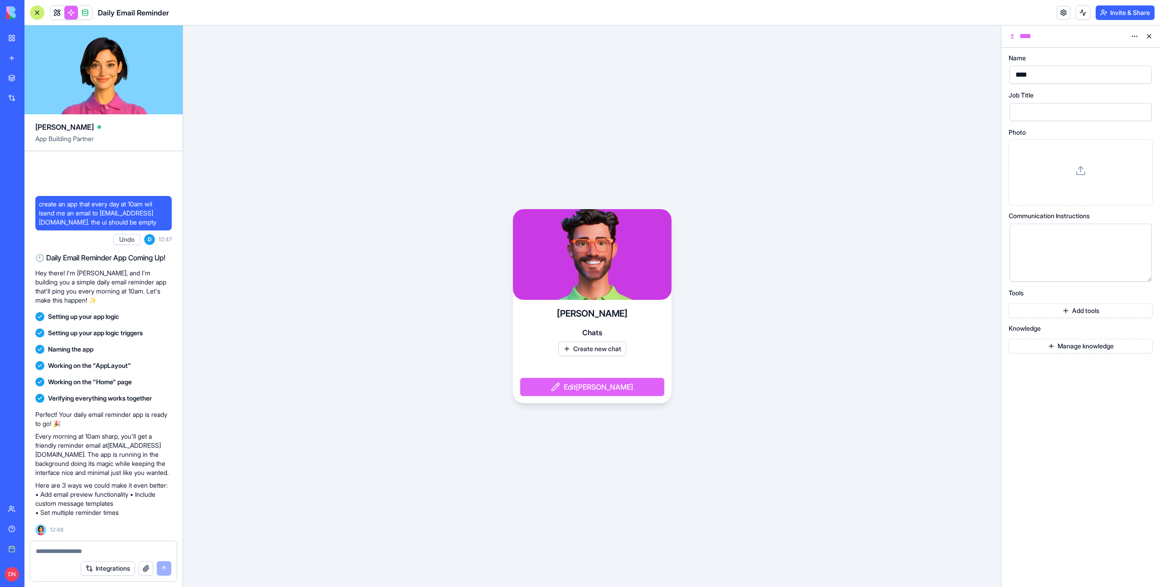
click at [72, 12] on link at bounding box center [71, 13] width 14 height 14
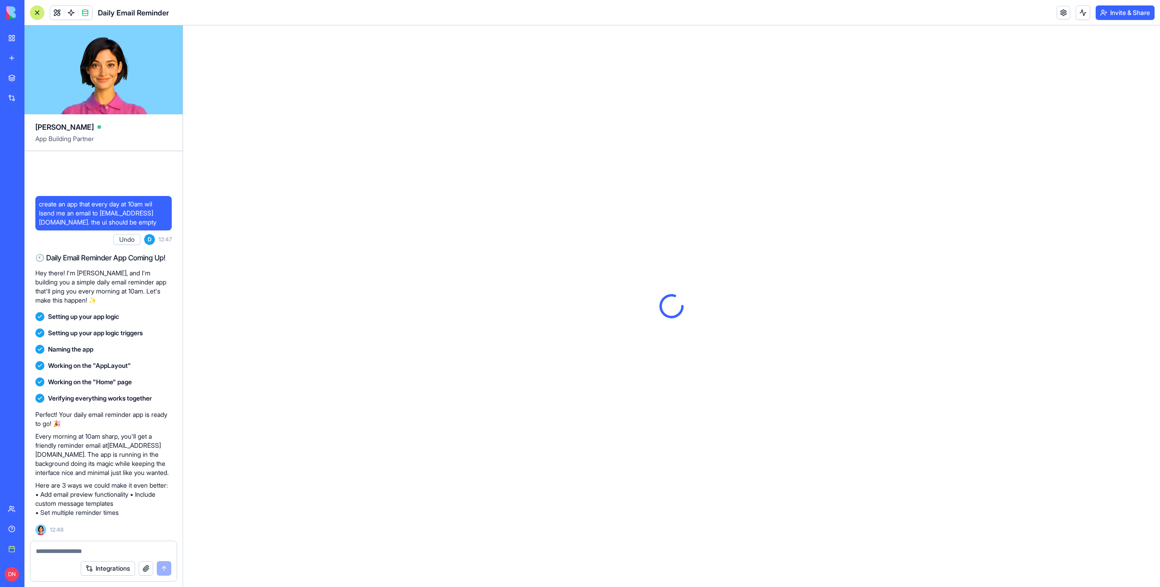
click at [72, 12] on link at bounding box center [71, 13] width 14 height 14
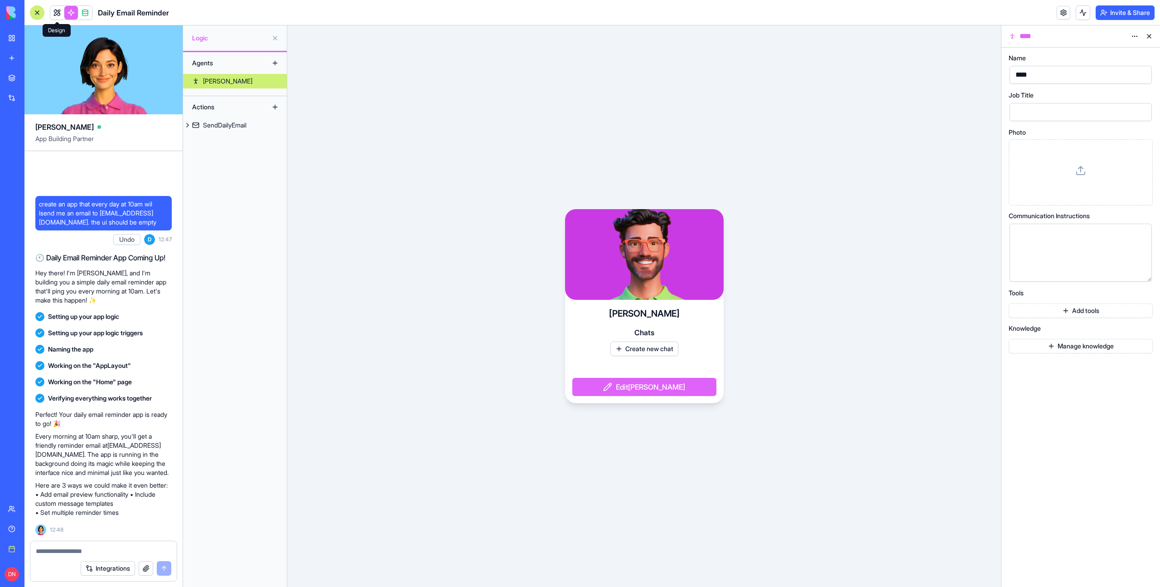
click at [55, 17] on link at bounding box center [57, 13] width 14 height 14
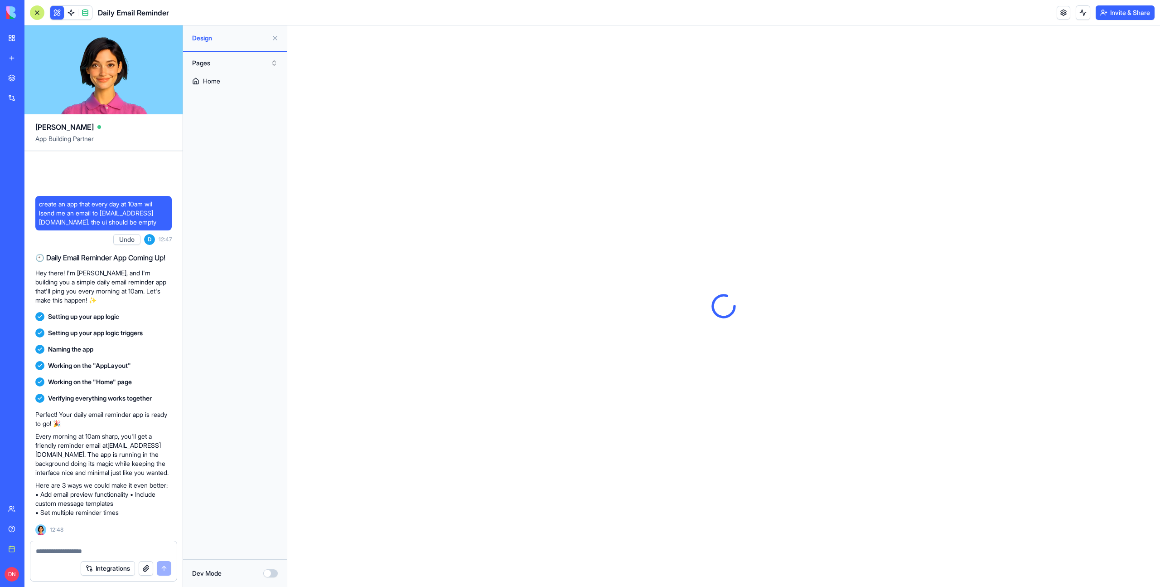
click at [273, 39] on button at bounding box center [275, 38] width 15 height 15
click at [35, 9] on div at bounding box center [37, 12] width 15 height 15
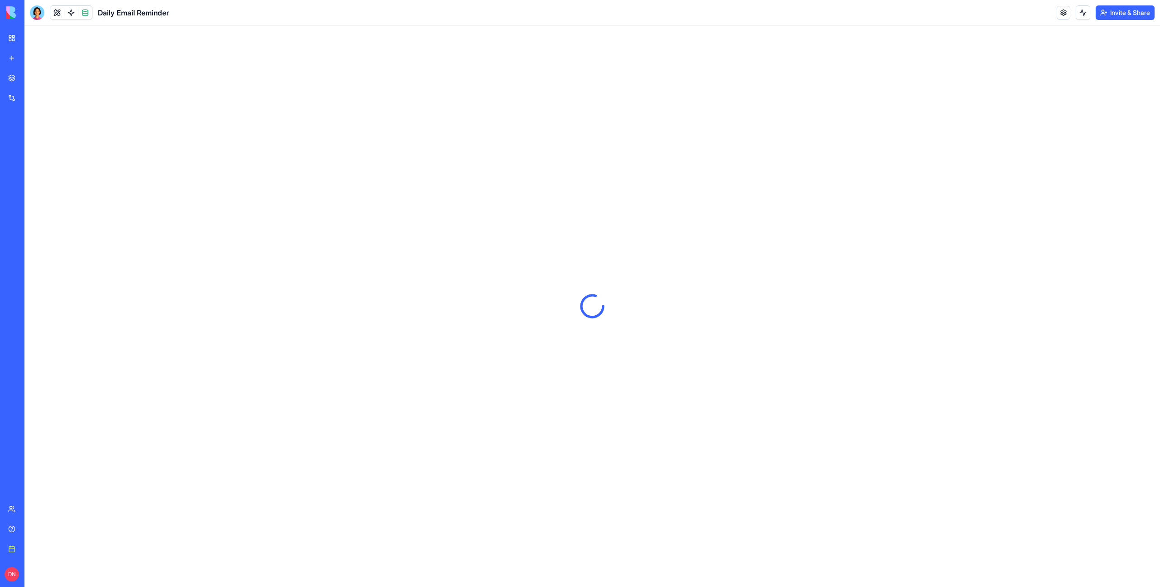
click at [35, 9] on div at bounding box center [37, 12] width 15 height 15
